Goal: Check status: Check status

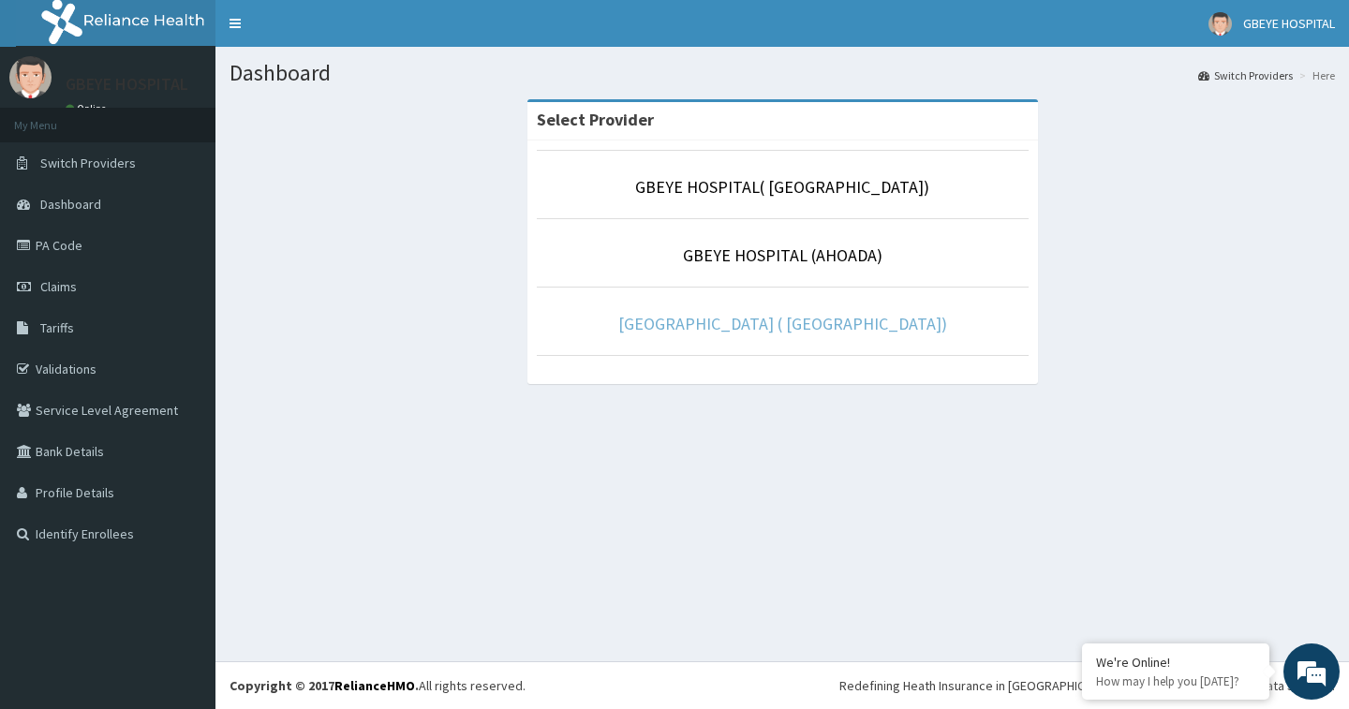
click at [830, 313] on link "GBEYE HOSPITAL ( PORTHARCOURT)" at bounding box center [783, 324] width 329 height 22
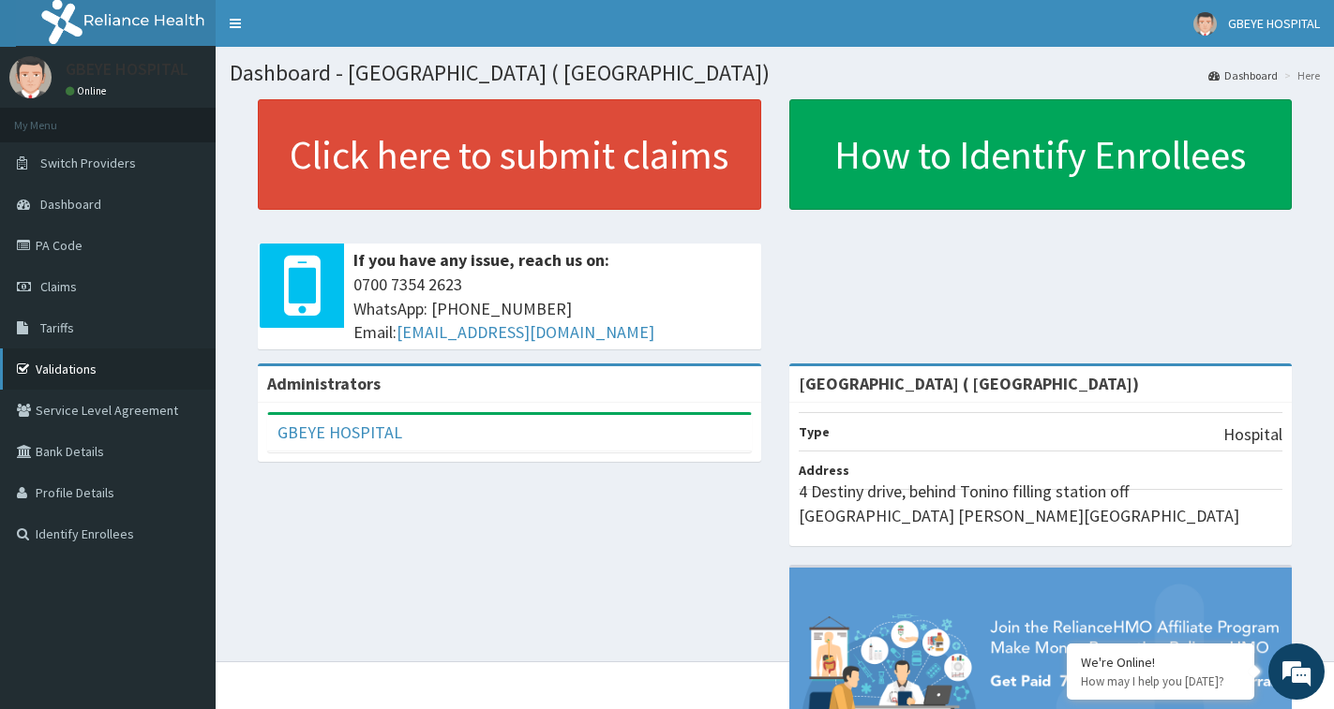
click at [68, 362] on link "Validations" at bounding box center [108, 369] width 216 height 41
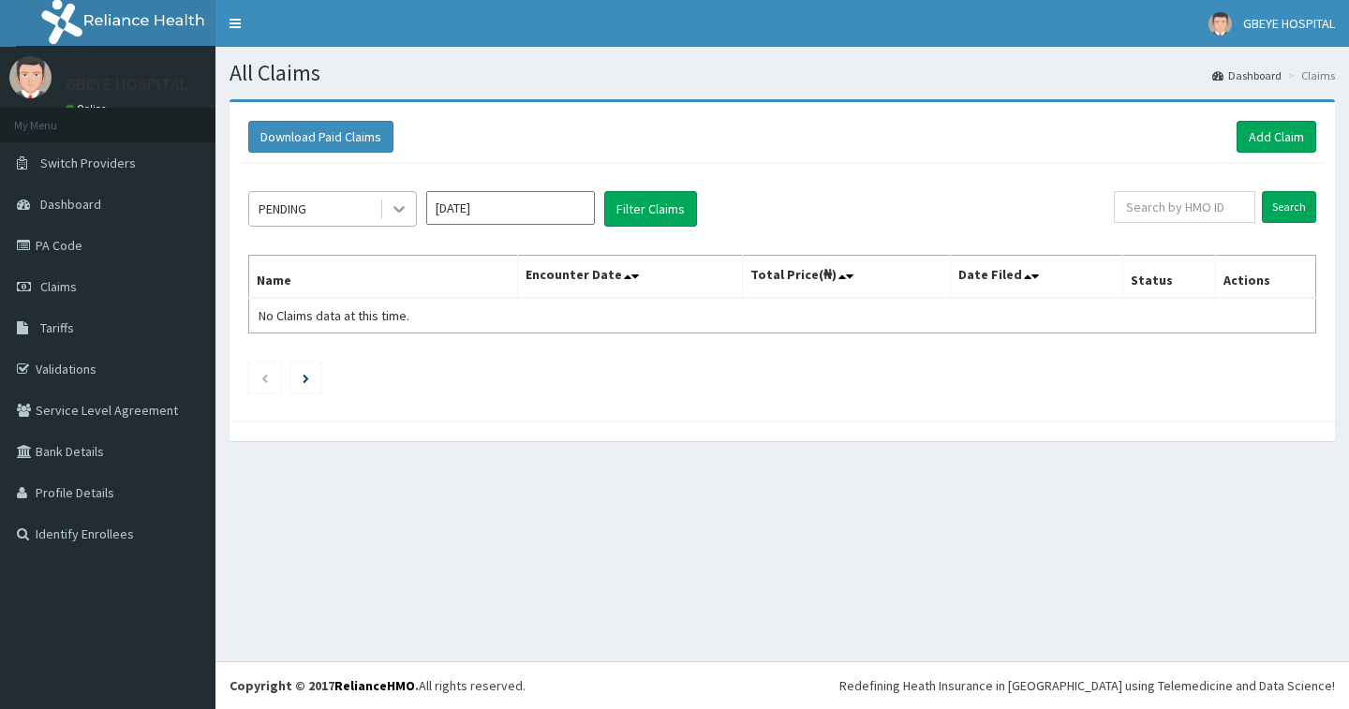
click at [386, 210] on div at bounding box center [399, 209] width 34 height 34
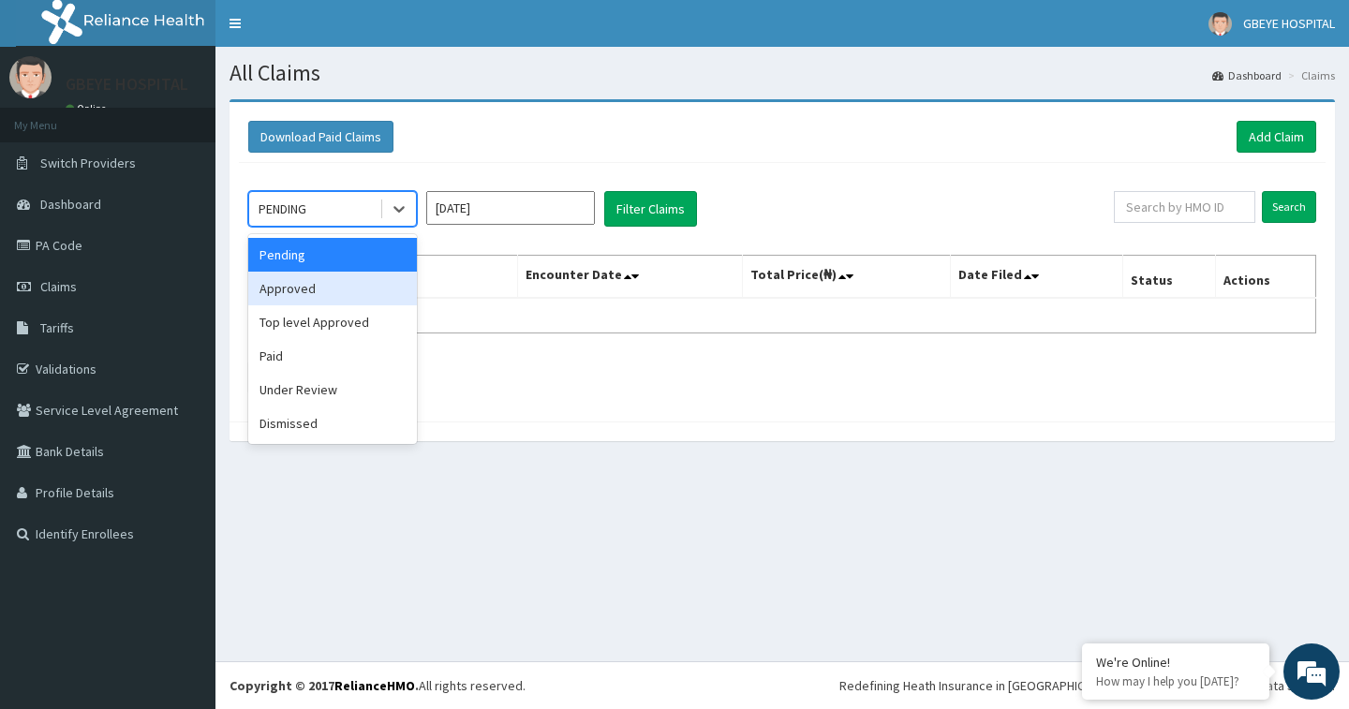
click at [381, 293] on div "Approved" at bounding box center [332, 289] width 169 height 34
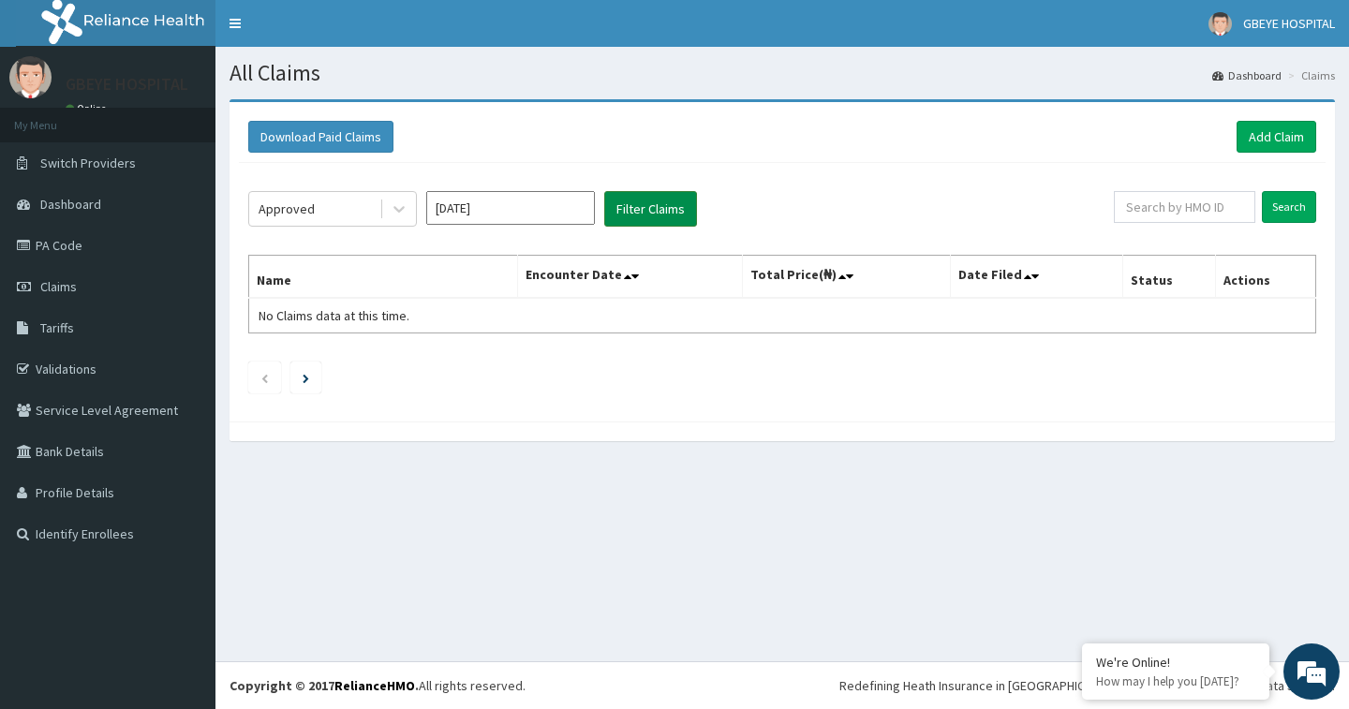
click at [651, 208] on button "Filter Claims" at bounding box center [650, 209] width 93 height 36
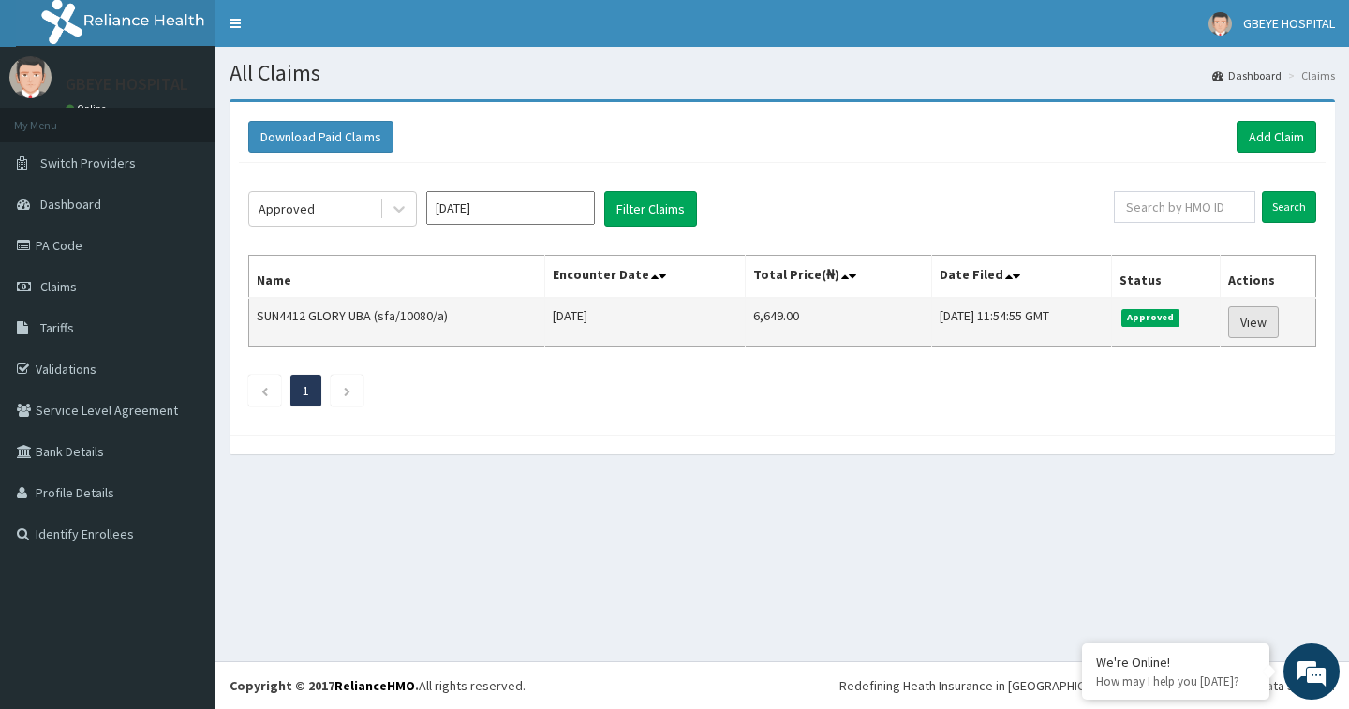
click at [1255, 318] on link "View" at bounding box center [1254, 322] width 51 height 32
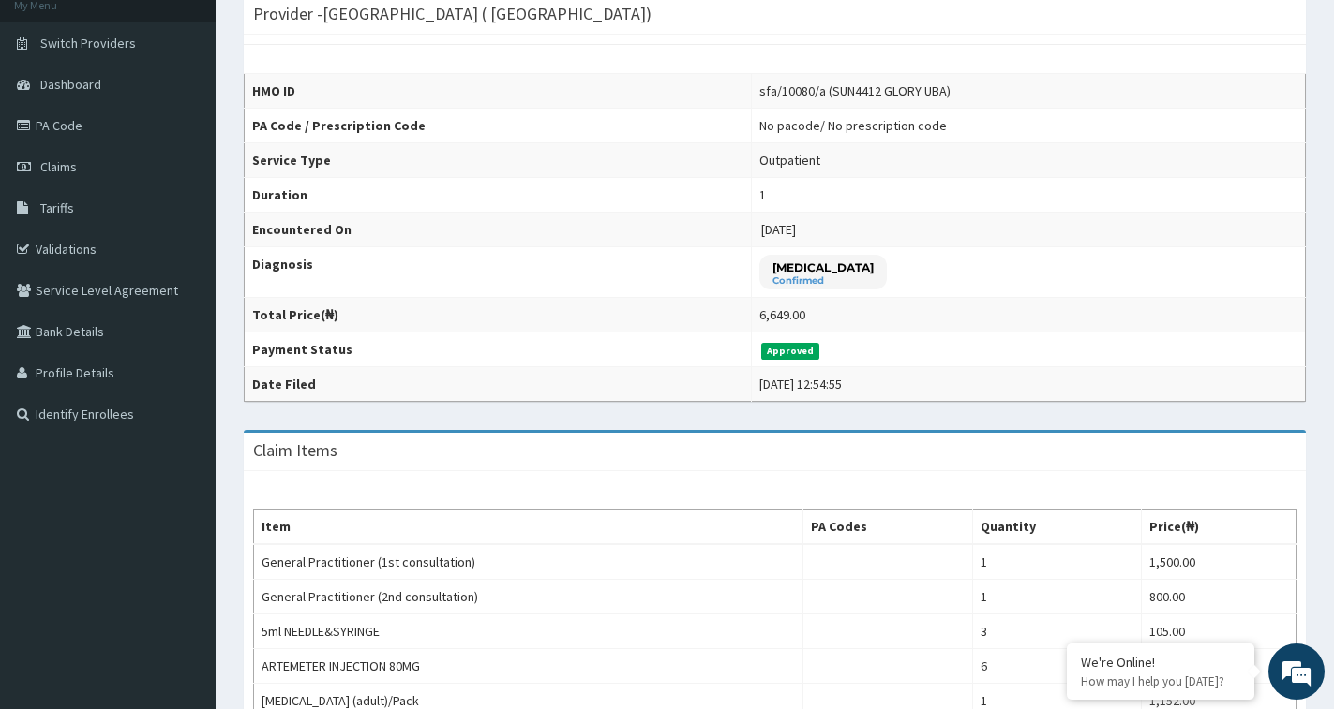
scroll to position [69, 0]
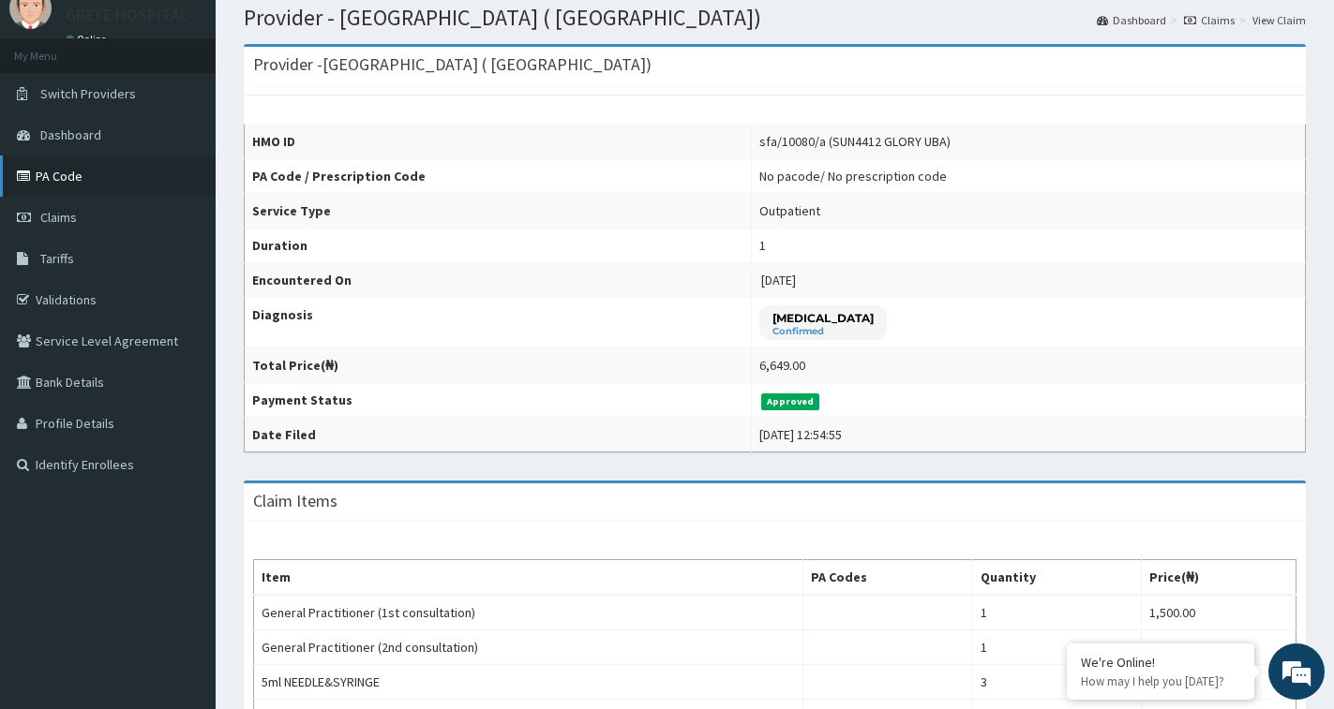
click at [67, 172] on link "PA Code" at bounding box center [108, 176] width 216 height 41
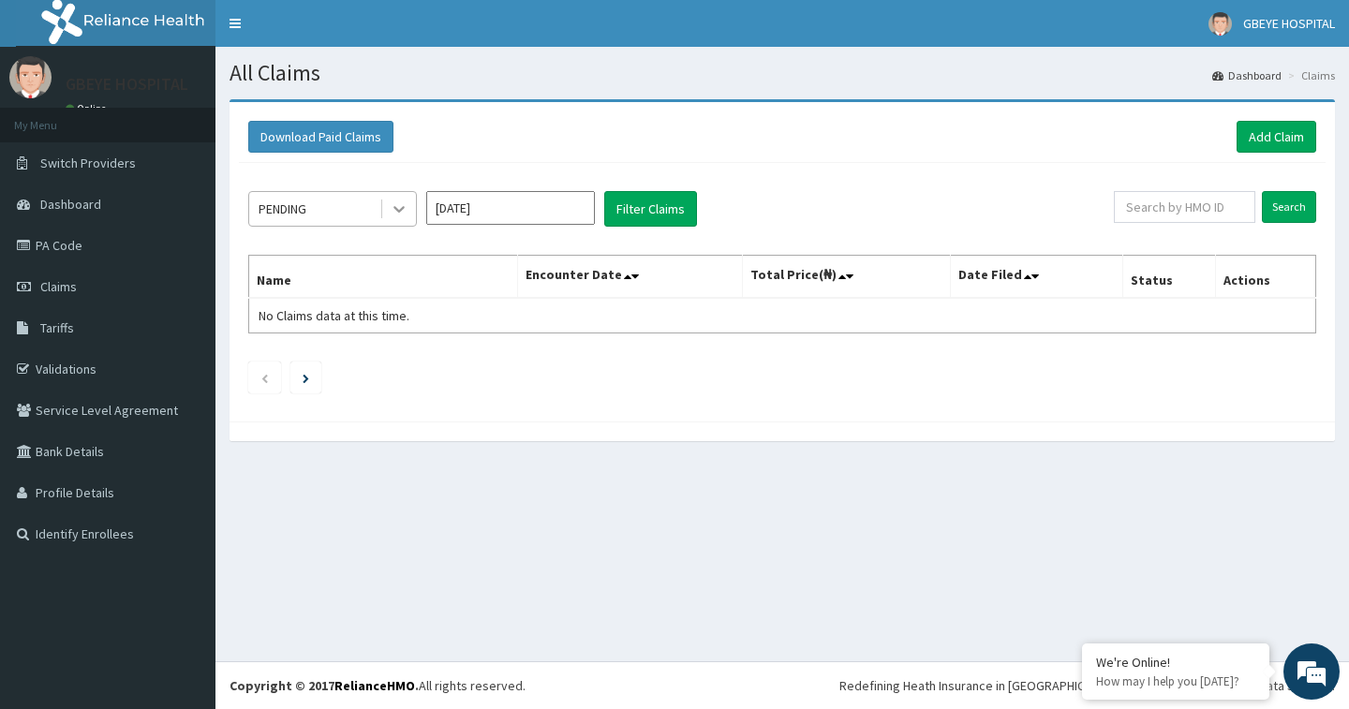
click at [402, 212] on icon at bounding box center [399, 209] width 19 height 19
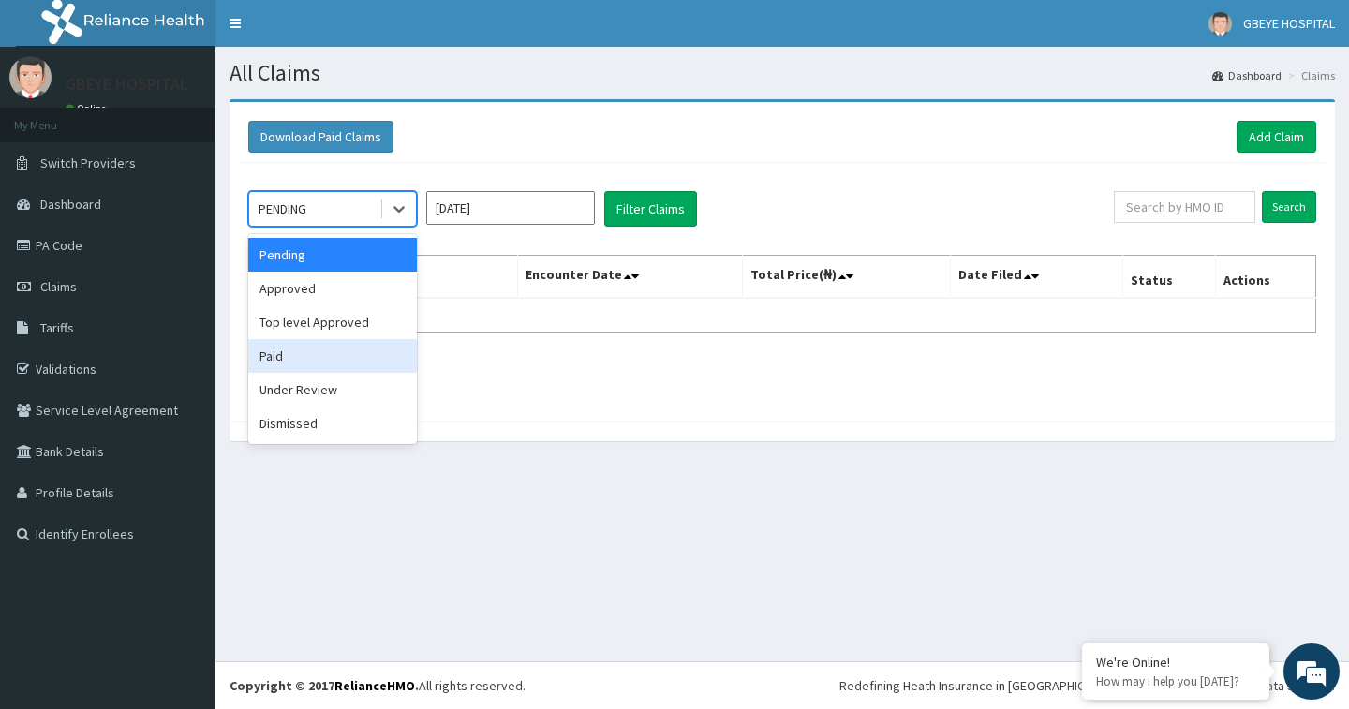
click at [369, 362] on div "Paid" at bounding box center [332, 356] width 169 height 34
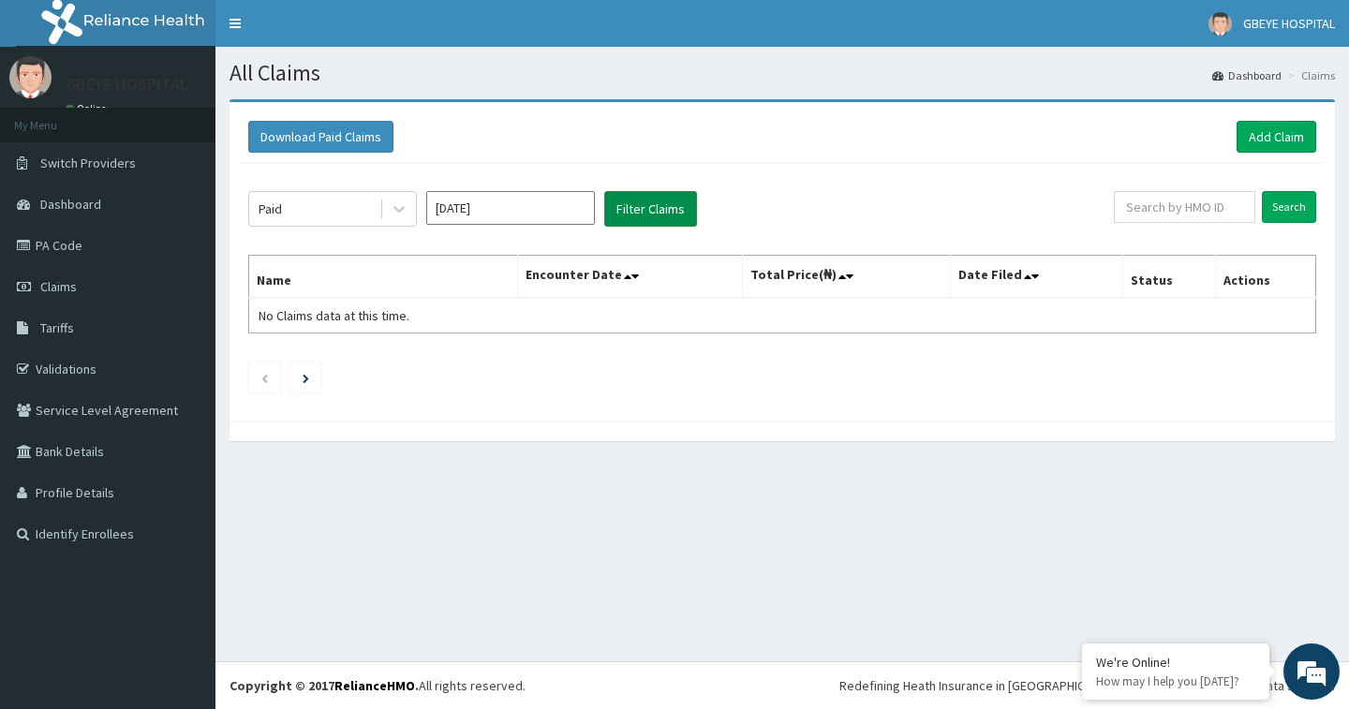
click at [647, 214] on button "Filter Claims" at bounding box center [650, 209] width 93 height 36
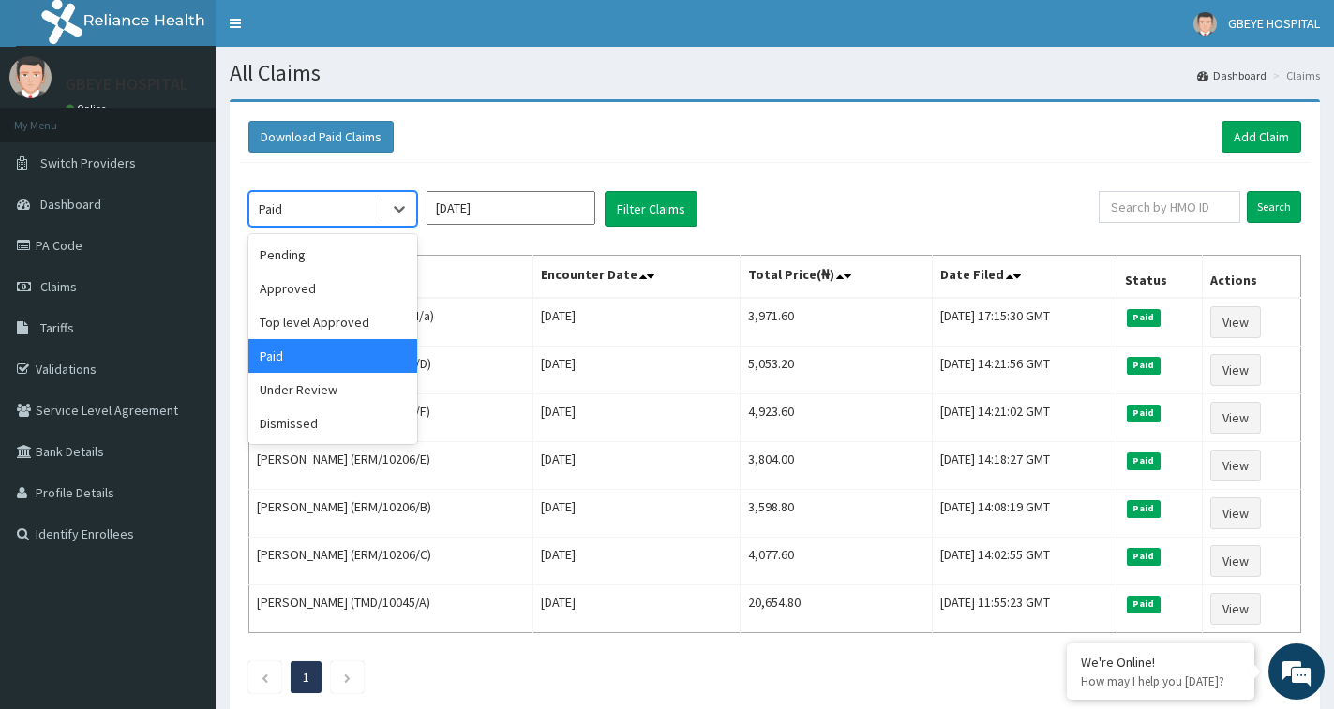
click at [360, 219] on div "Paid" at bounding box center [314, 209] width 130 height 30
click at [348, 298] on div "Approved" at bounding box center [332, 289] width 169 height 34
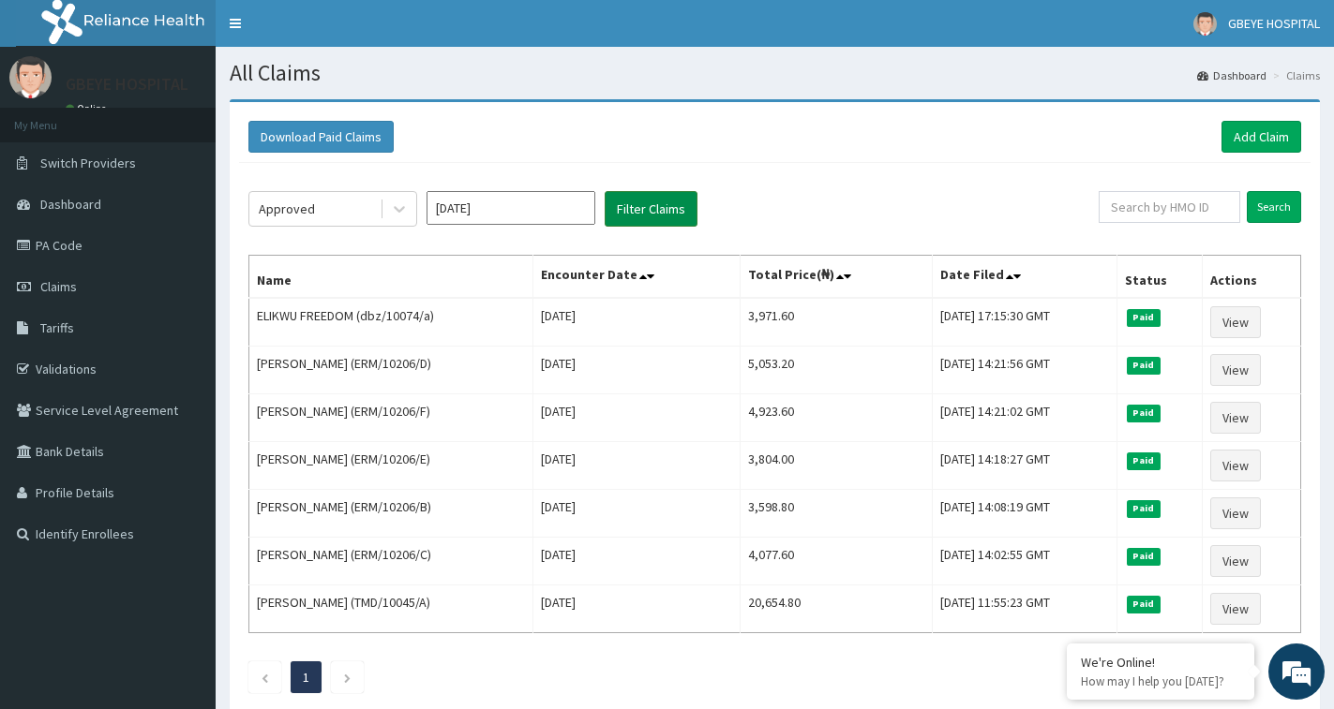
click at [644, 203] on button "Filter Claims" at bounding box center [650, 209] width 93 height 36
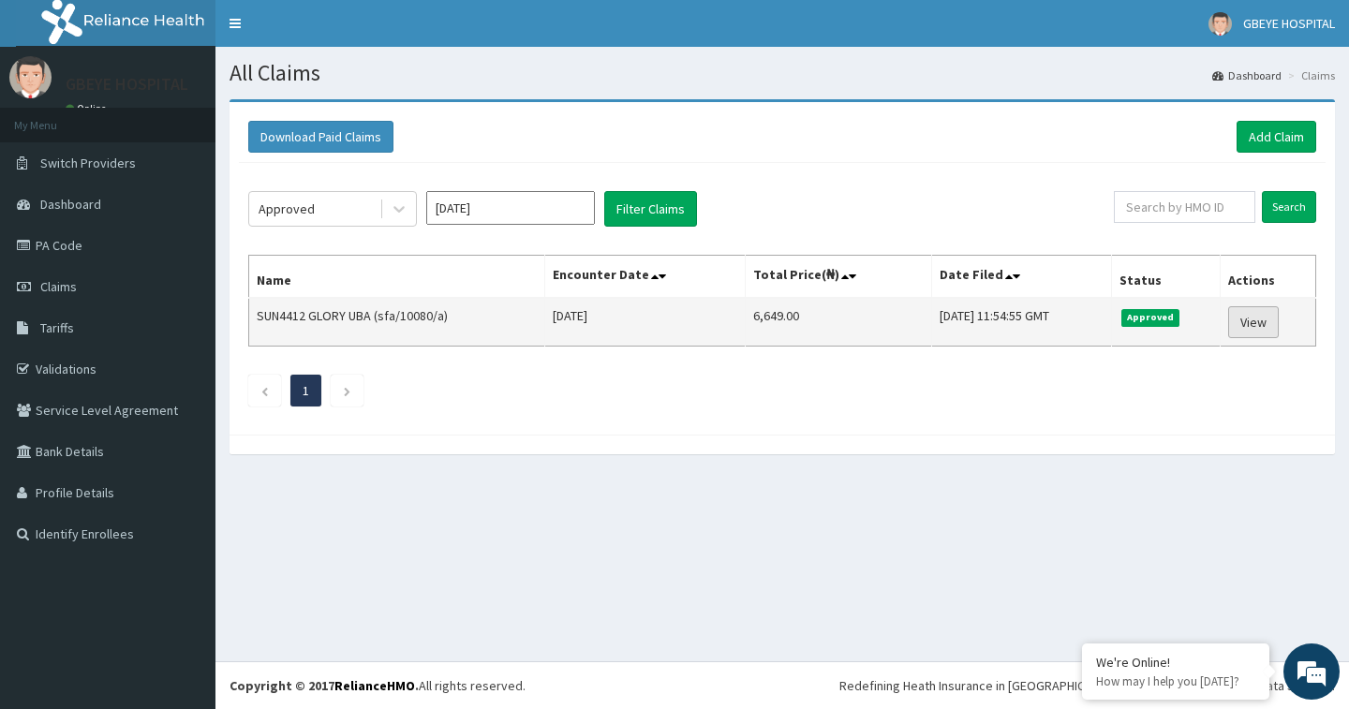
click at [1261, 327] on link "View" at bounding box center [1254, 322] width 51 height 32
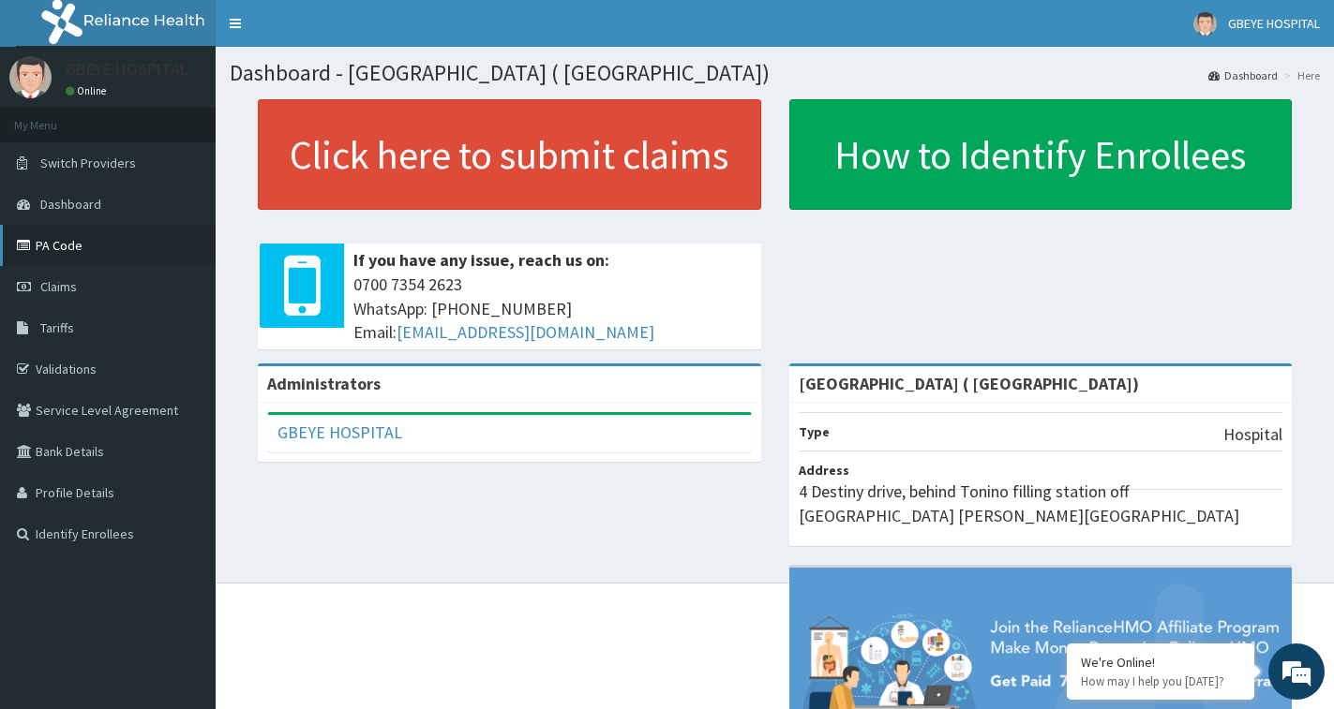
click at [89, 245] on link "PA Code" at bounding box center [108, 245] width 216 height 41
